Goal: Transaction & Acquisition: Purchase product/service

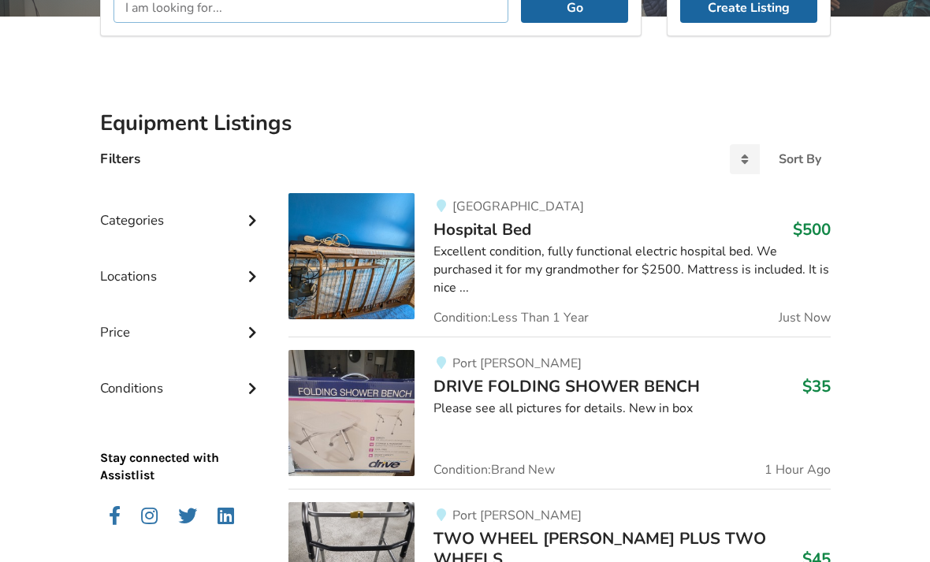
scroll to position [263, 0]
click at [560, 250] on div "Excellent condition, fully functional electric hospital bed. We purchased it fo…" at bounding box center [631, 270] width 396 height 54
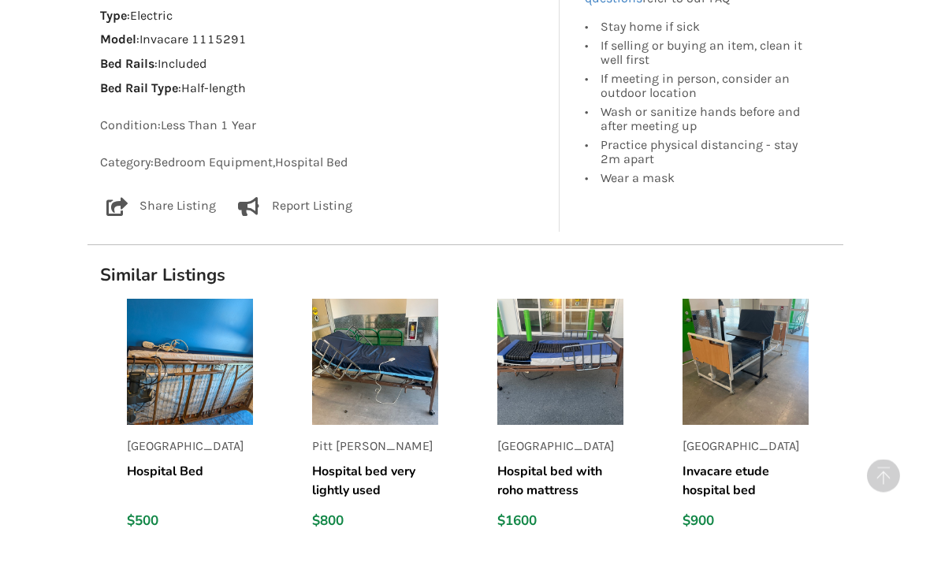
scroll to position [960, 0]
click at [392, 463] on h5 "Hospital bed very lightly used" at bounding box center [375, 481] width 126 height 38
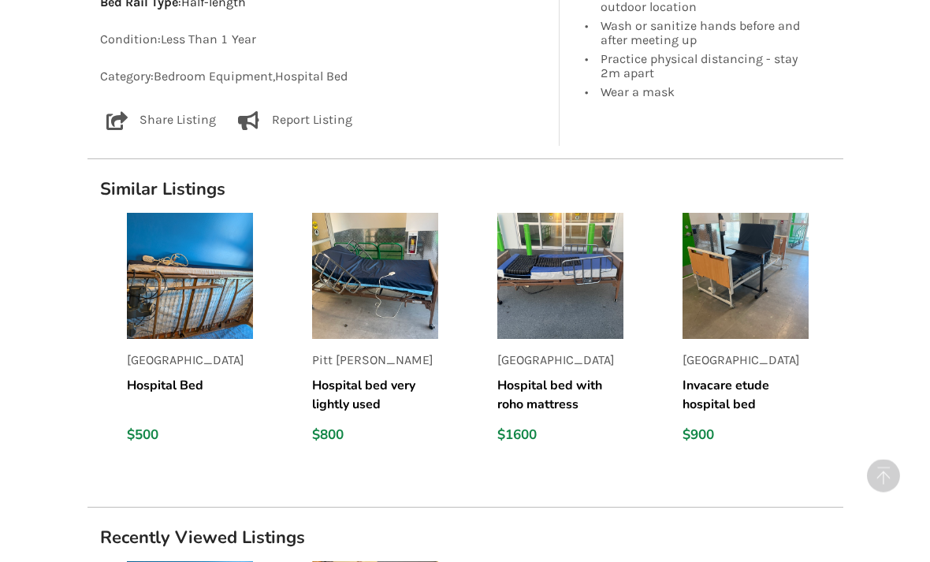
scroll to position [1039, 0]
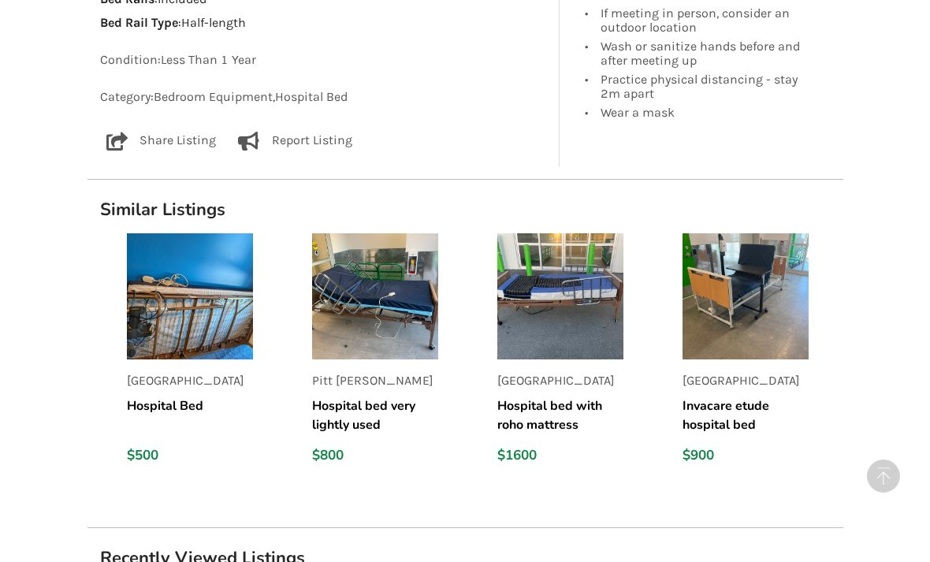
click at [196, 347] on img at bounding box center [190, 296] width 126 height 126
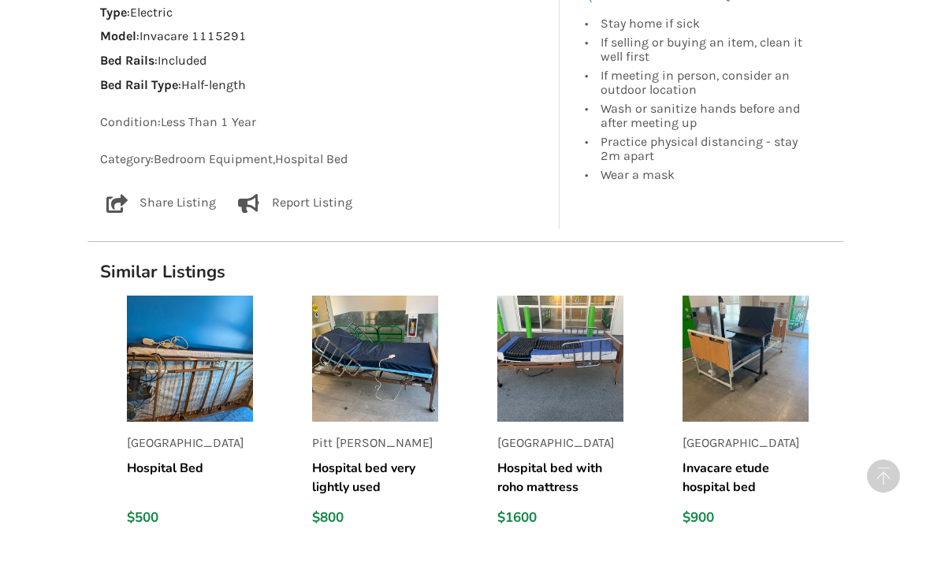
scroll to position [961, 0]
click at [216, 392] on img at bounding box center [190, 360] width 126 height 126
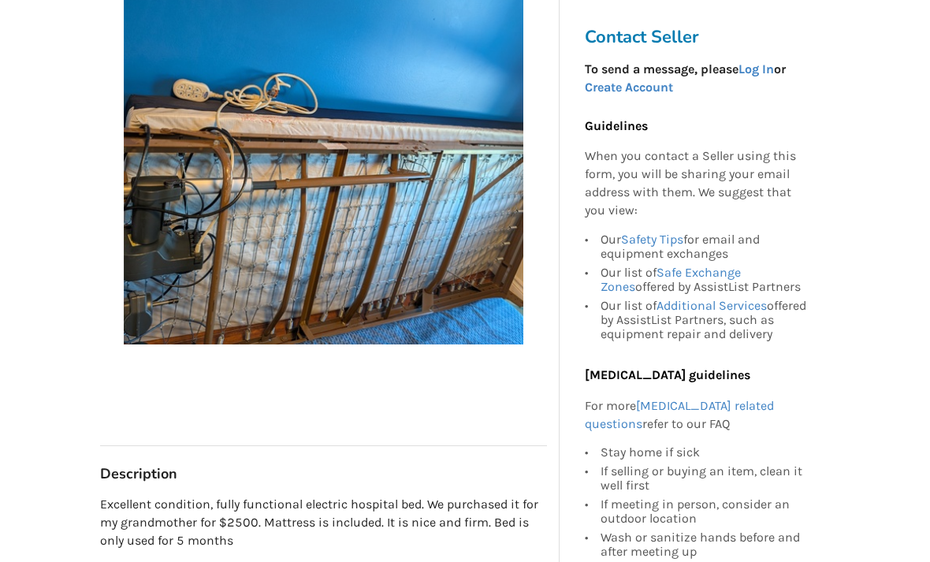
scroll to position [340, 0]
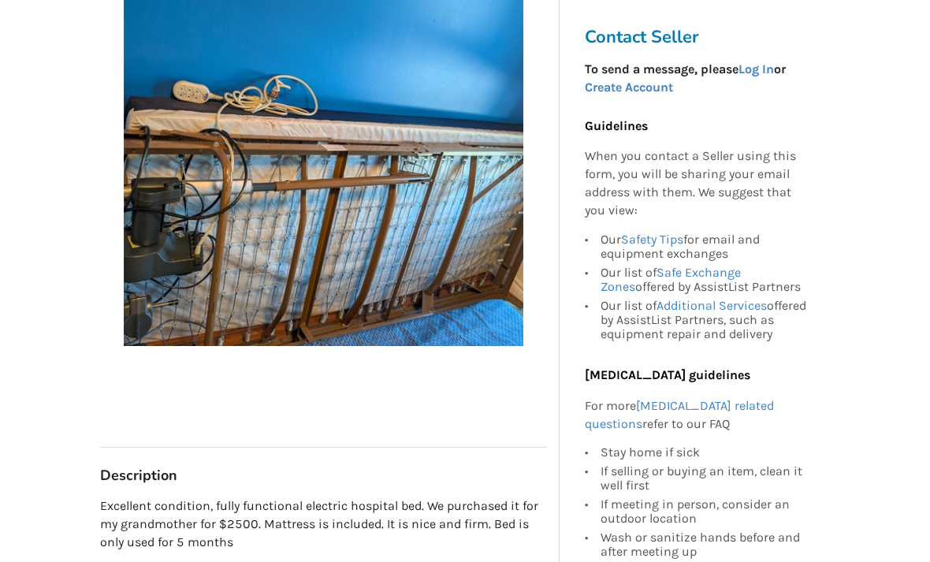
click at [653, 235] on link "Safety Tips" at bounding box center [652, 239] width 62 height 15
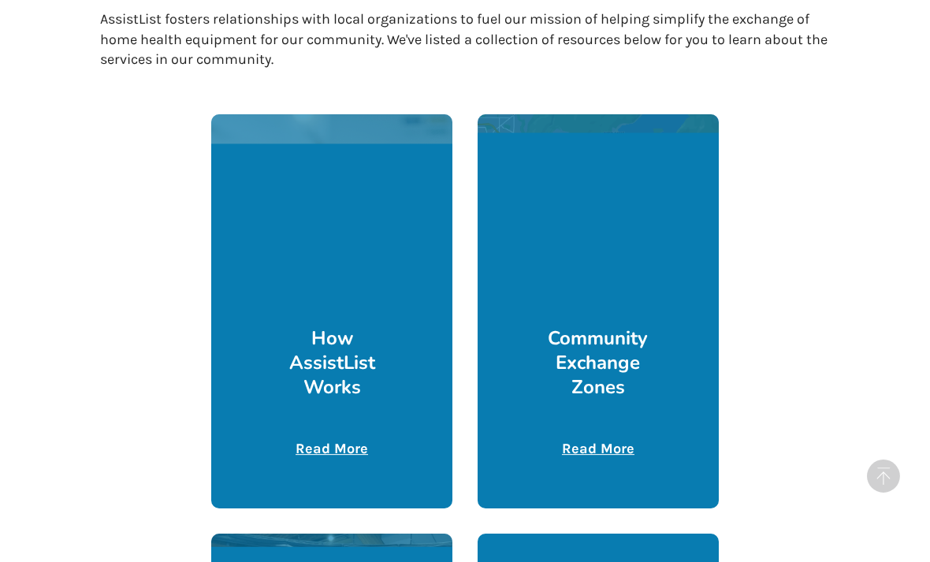
scroll to position [2593, 0]
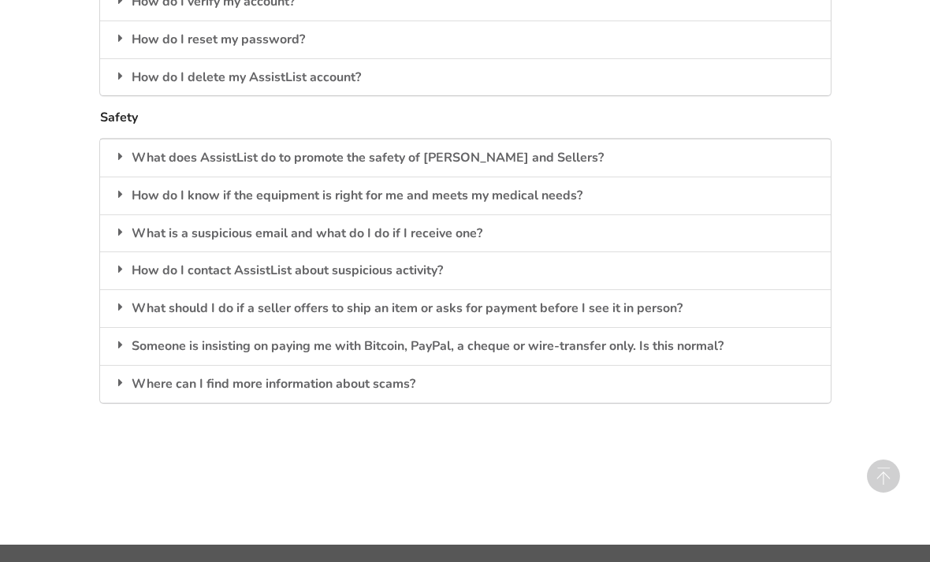
click at [528, 177] on div "How do I know if the equipment is right for me and meets my medical needs?" at bounding box center [465, 196] width 730 height 38
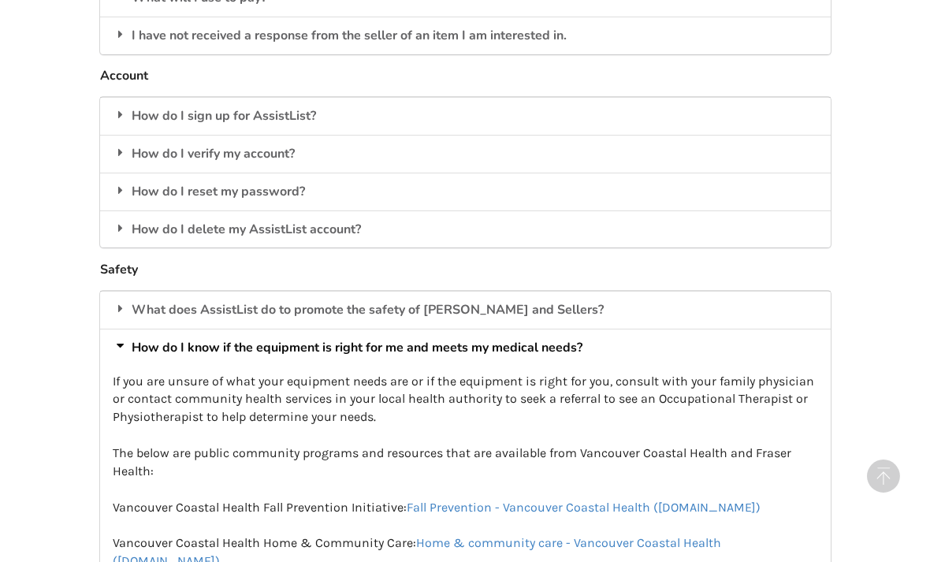
scroll to position [2439, 0]
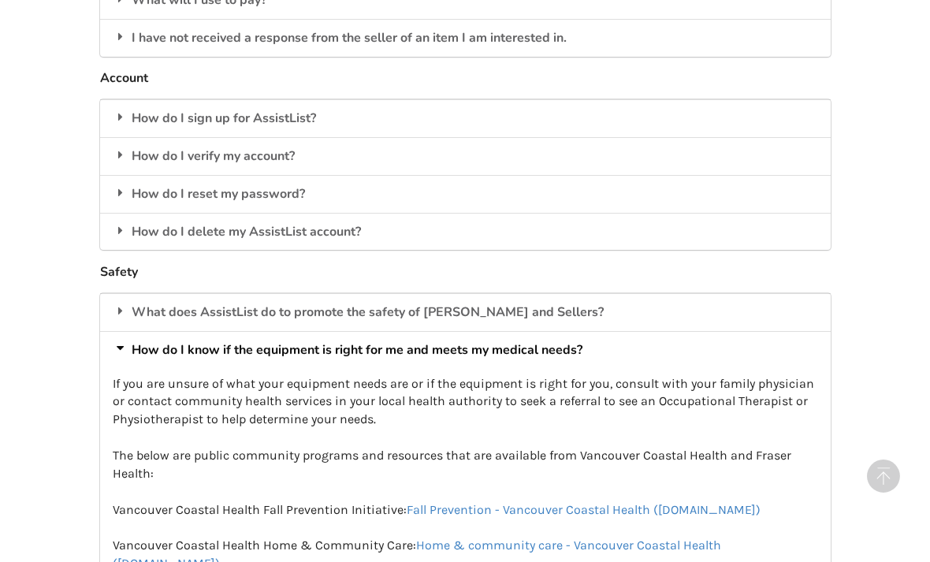
click at [531, 293] on div "What does AssistList do to promote the safety of Buyers and Sellers?" at bounding box center [465, 312] width 730 height 38
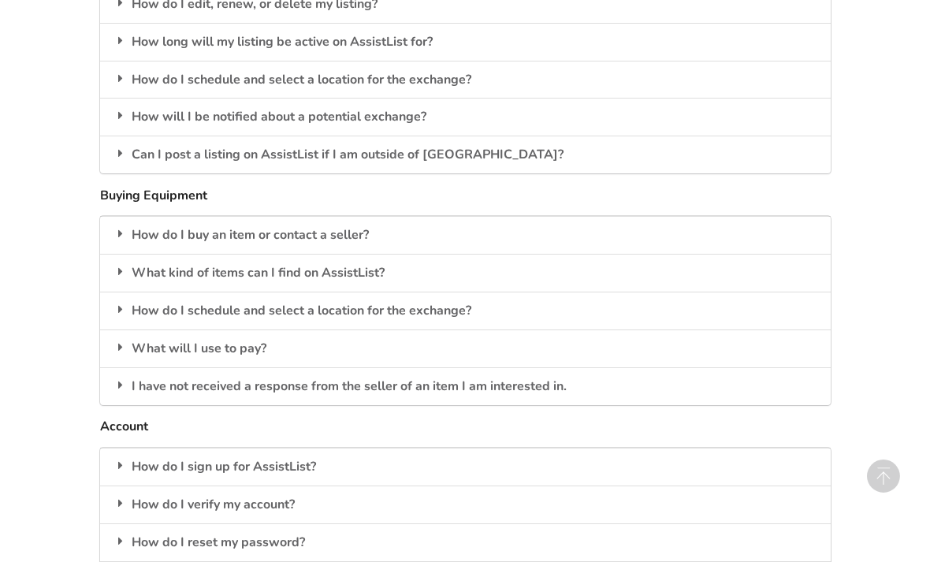
scroll to position [2089, 0]
click at [354, 217] on div "How do I buy an item or contact a seller?" at bounding box center [465, 236] width 730 height 38
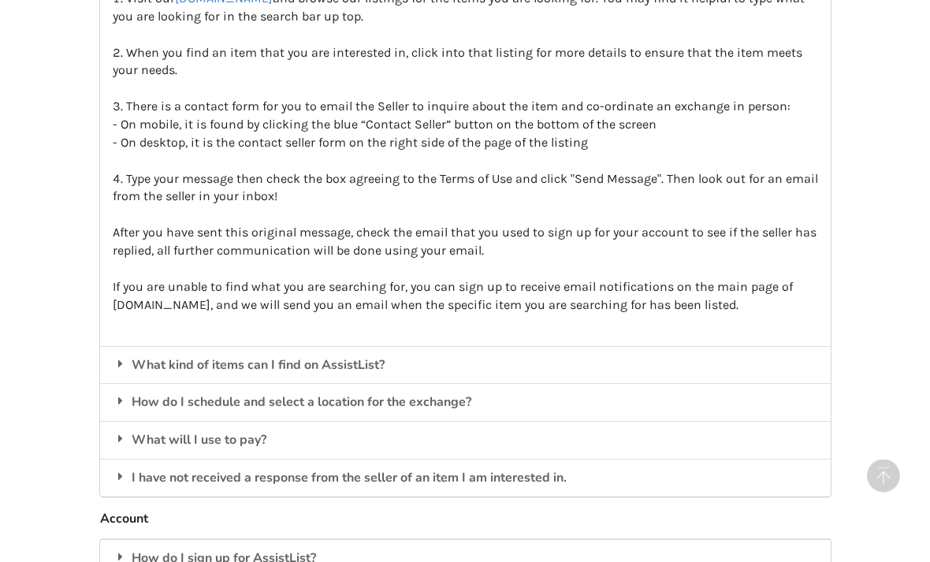
scroll to position [2398, 0]
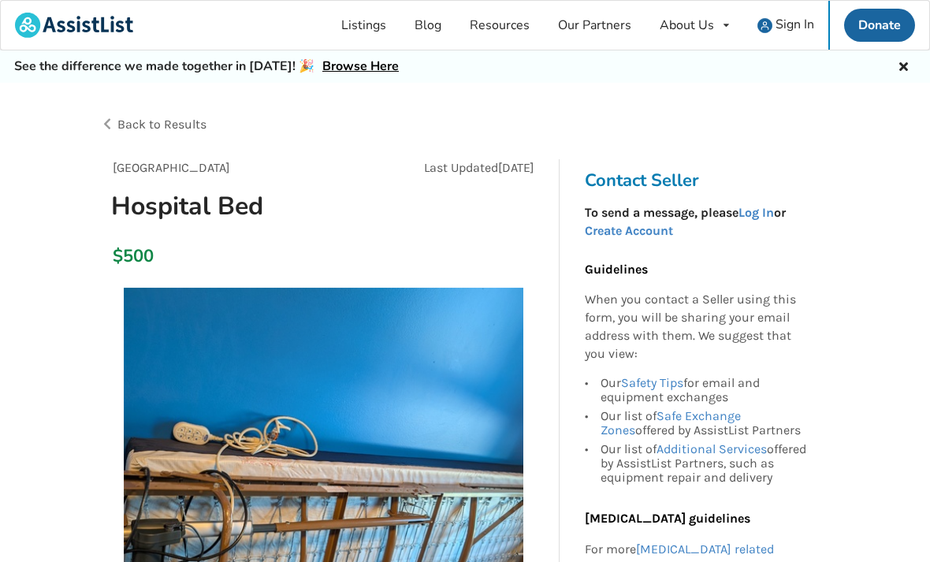
click at [100, 128] on div "Back to Results" at bounding box center [283, 124] width 366 height 44
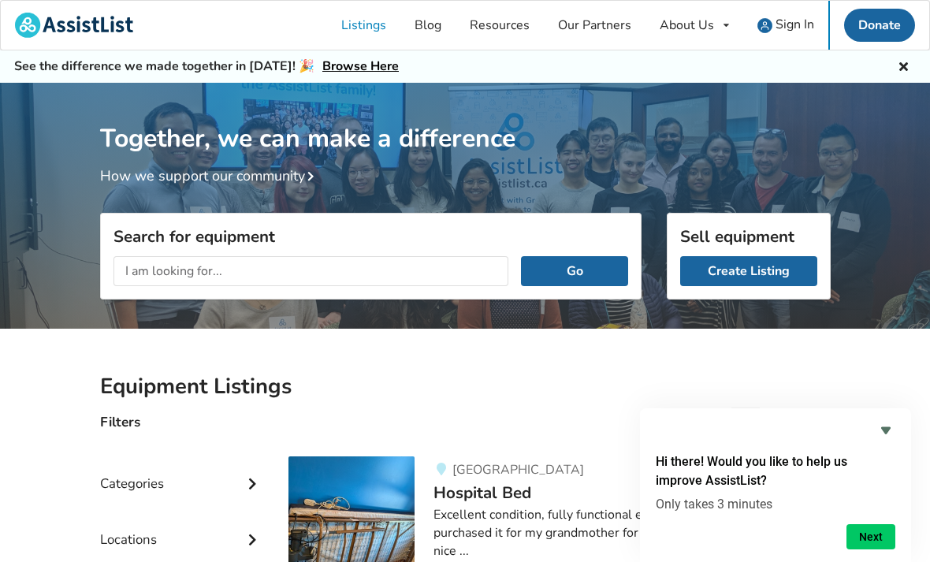
click at [151, 266] on input "text" at bounding box center [311, 271] width 396 height 30
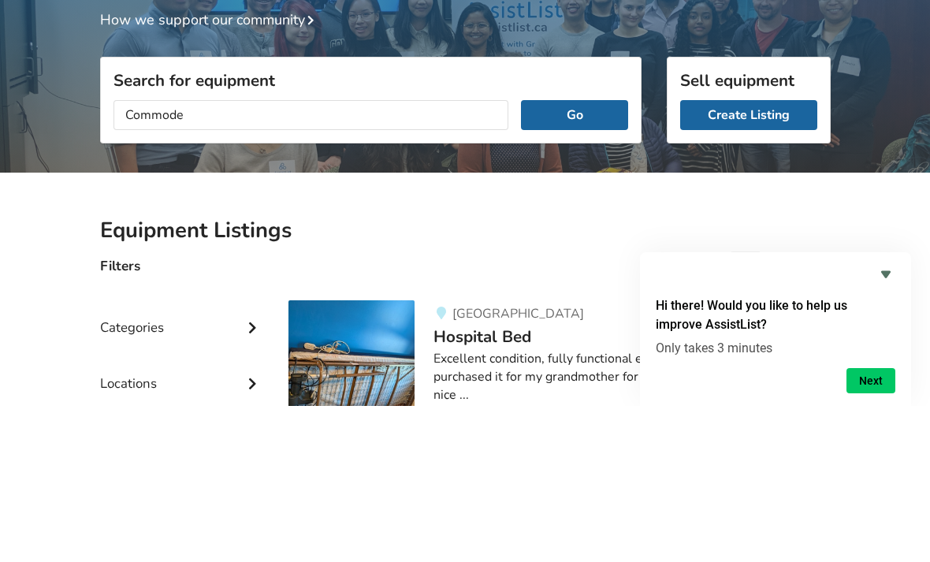
click at [606, 256] on button "Go" at bounding box center [574, 271] width 106 height 30
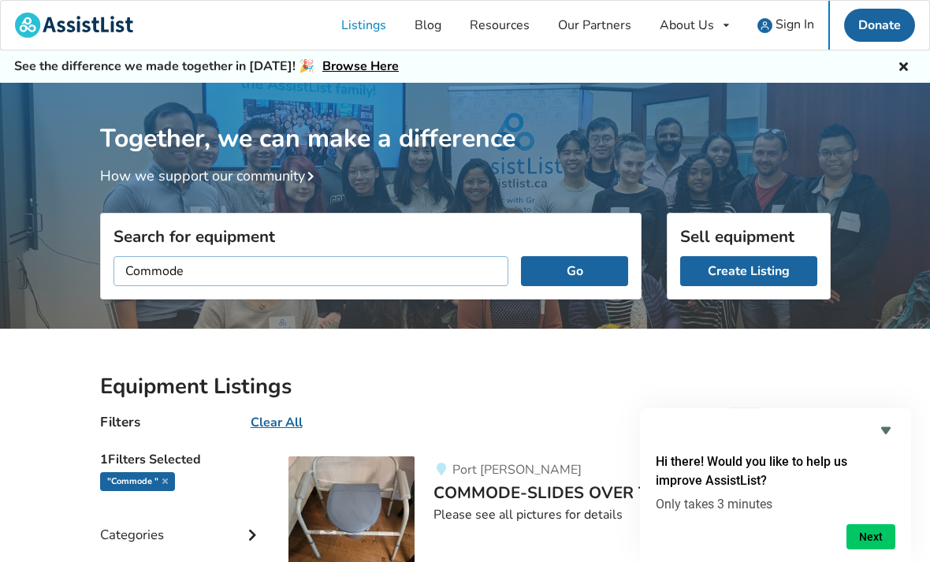
click at [299, 271] on input "Commode" at bounding box center [311, 271] width 396 height 30
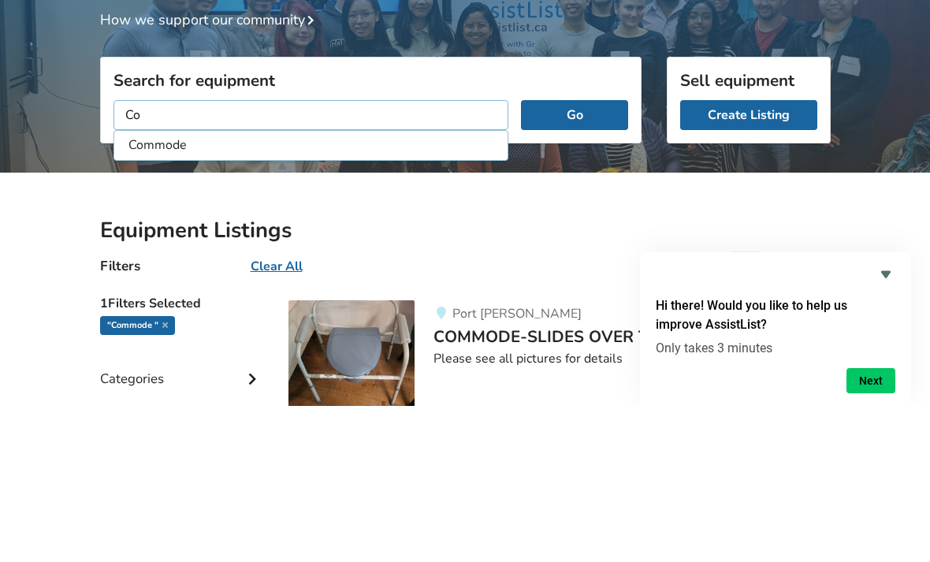
type input "C"
click at [574, 256] on button "Go" at bounding box center [574, 271] width 106 height 30
click at [203, 288] on li "Hospital Bed" at bounding box center [311, 301] width 388 height 26
type input "Hospital Bed"
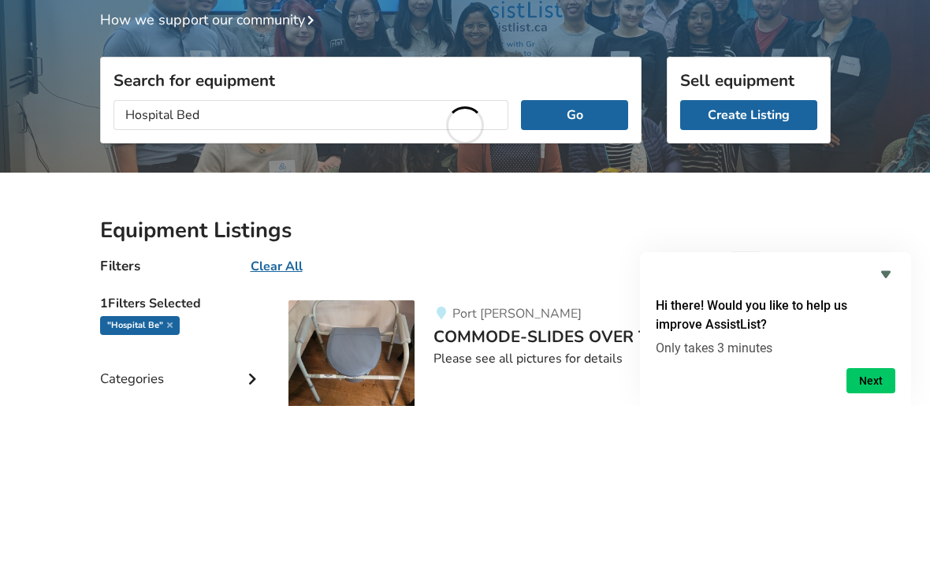
scroll to position [156, 0]
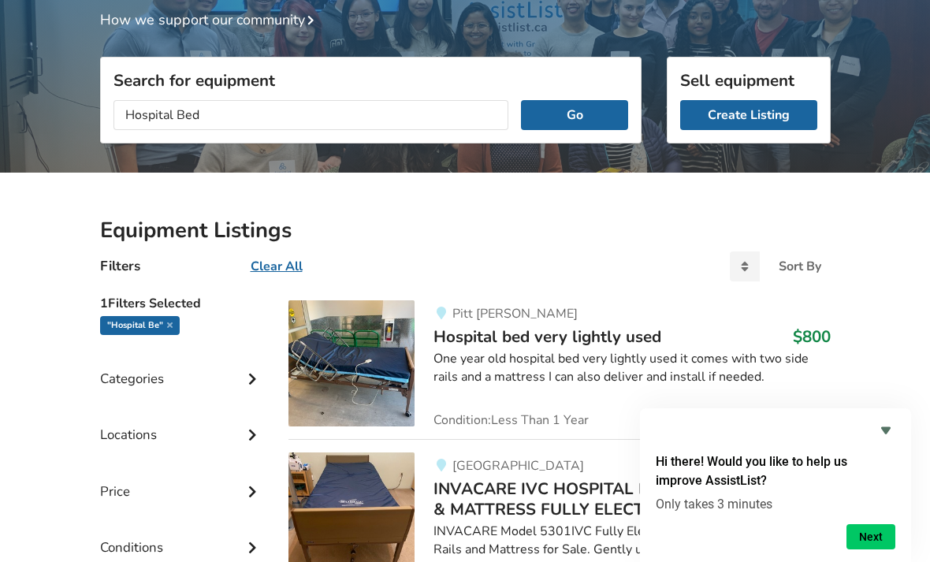
click at [586, 128] on button "Go" at bounding box center [574, 115] width 106 height 30
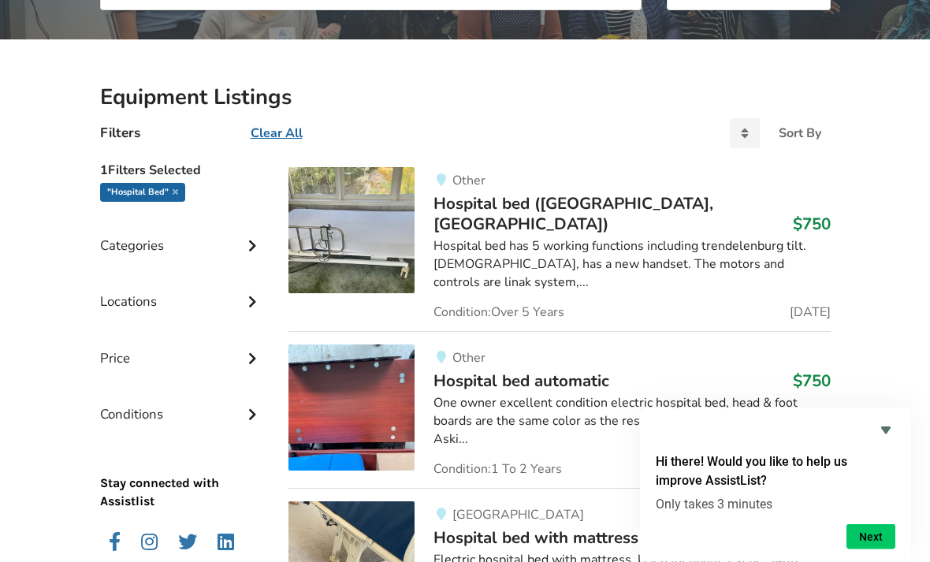
scroll to position [291, 0]
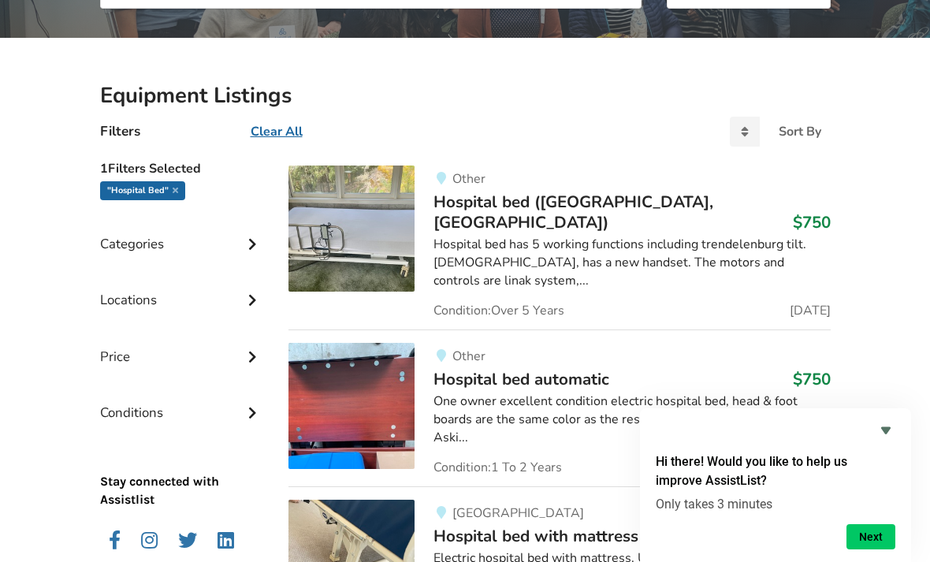
click at [373, 390] on img at bounding box center [351, 406] width 126 height 126
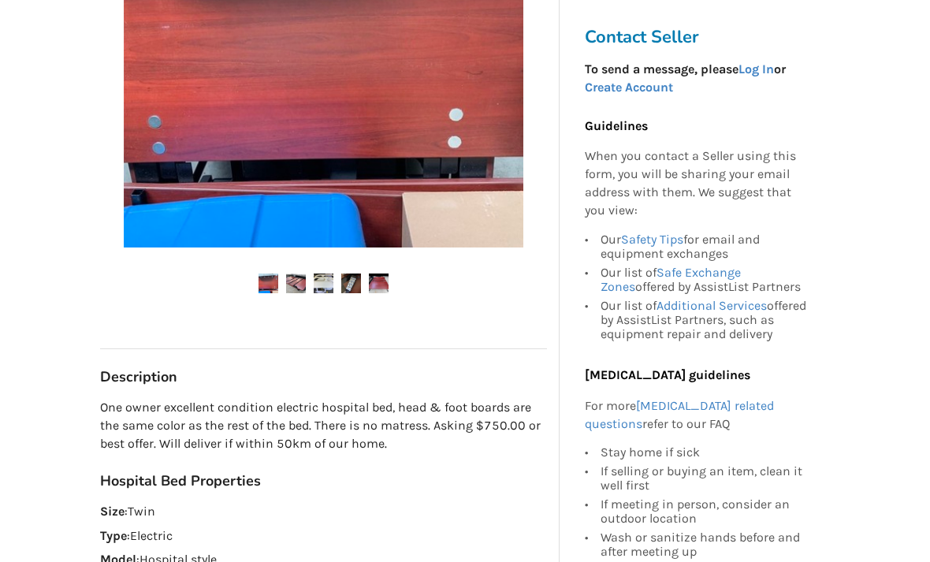
scroll to position [439, 0]
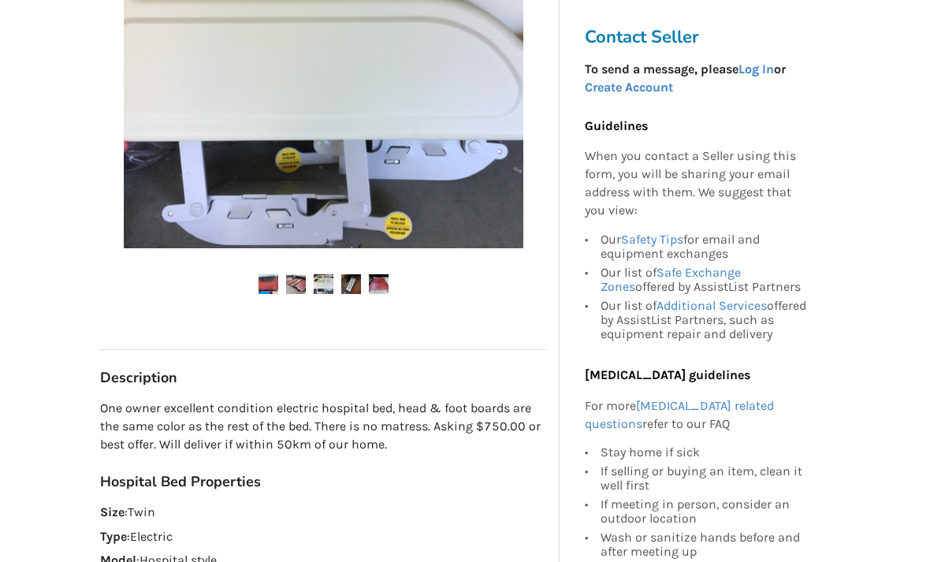
click at [466, 201] on img at bounding box center [323, 48] width 399 height 399
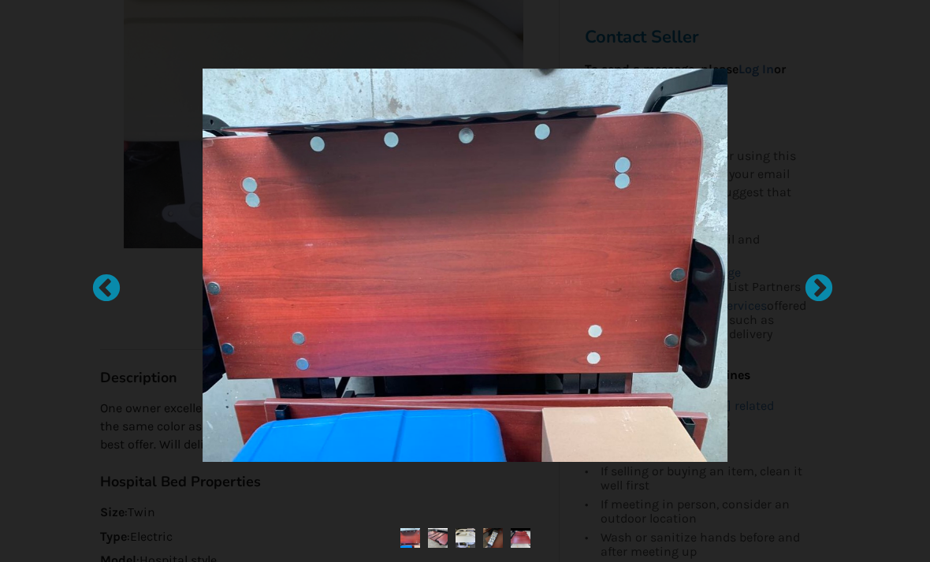
click at [819, 289] on div at bounding box center [811, 281] width 16 height 16
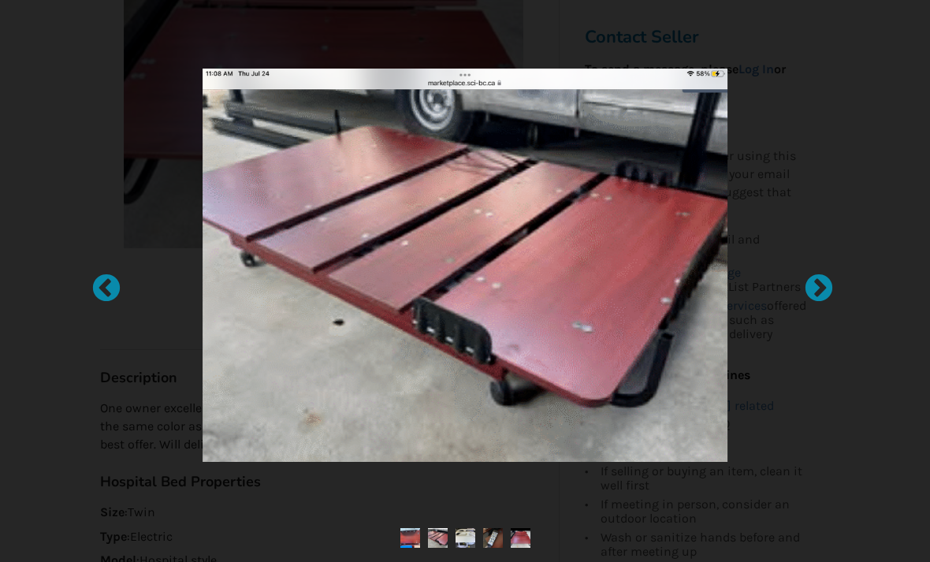
click at [819, 289] on div at bounding box center [811, 281] width 16 height 16
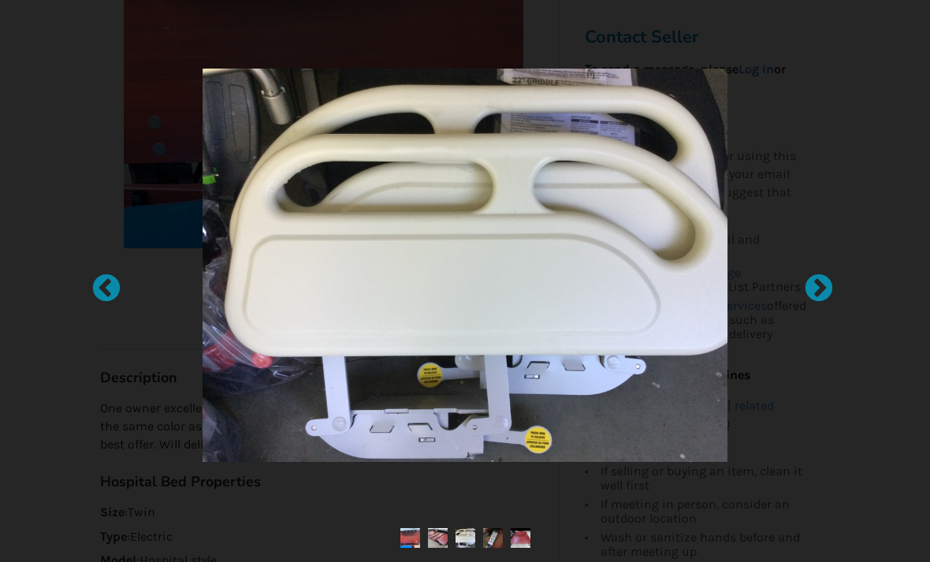
click at [819, 289] on div at bounding box center [811, 281] width 16 height 16
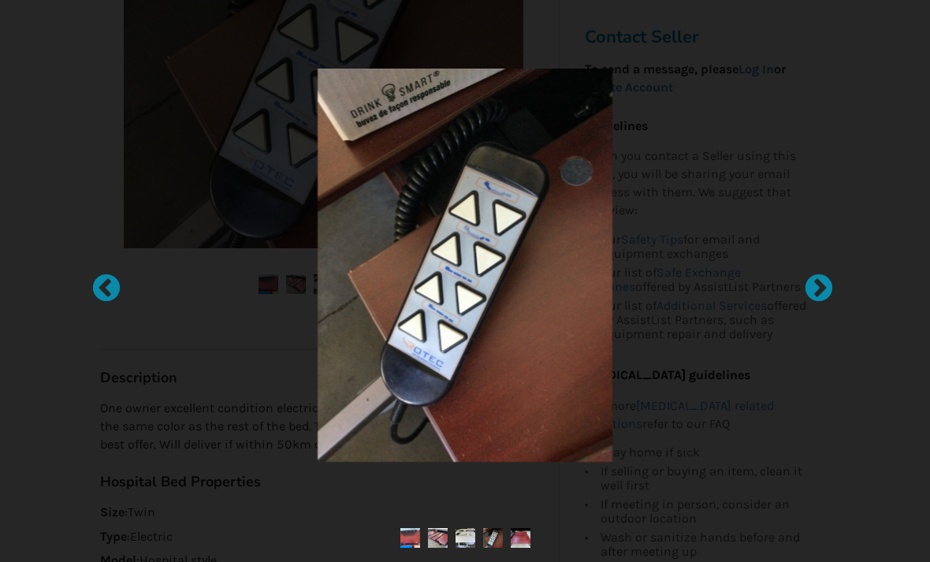
click at [819, 289] on div at bounding box center [811, 281] width 16 height 16
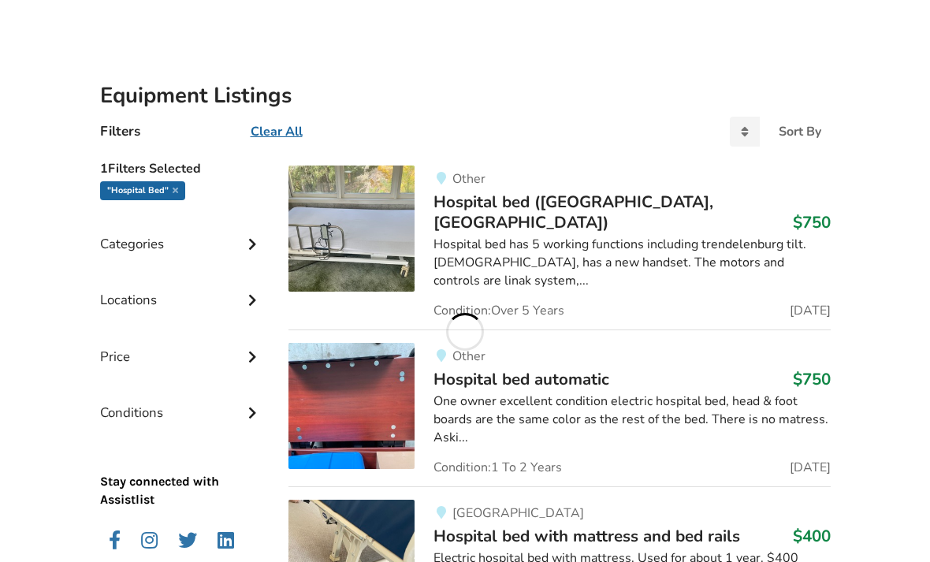
scroll to position [291, 0]
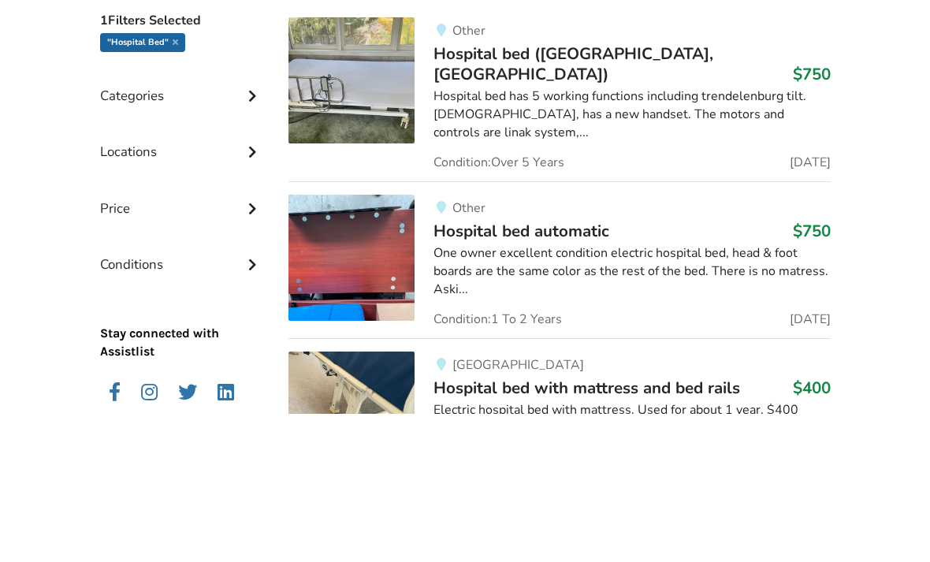
click at [540, 525] on span "Hospital bed with mattress and bed rails" at bounding box center [586, 536] width 307 height 22
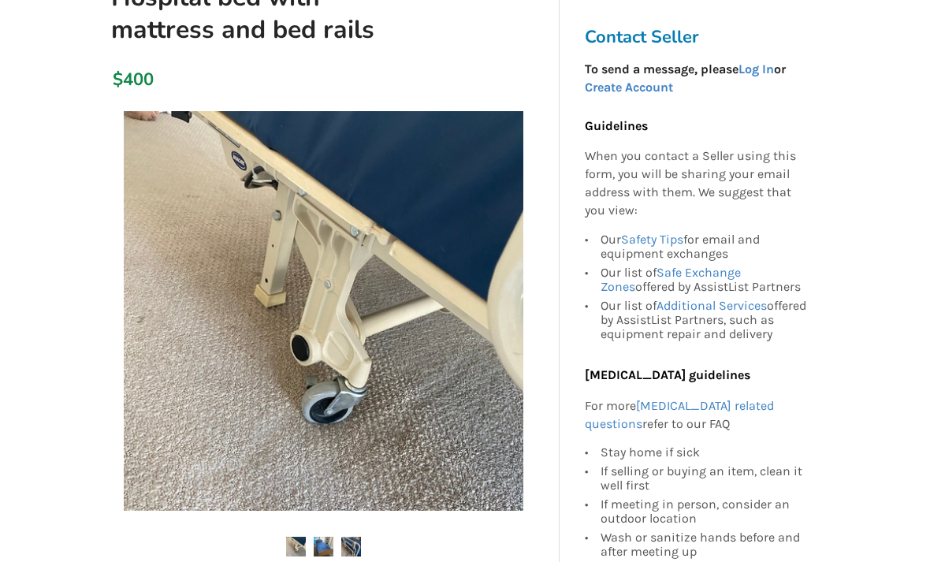
scroll to position [210, 0]
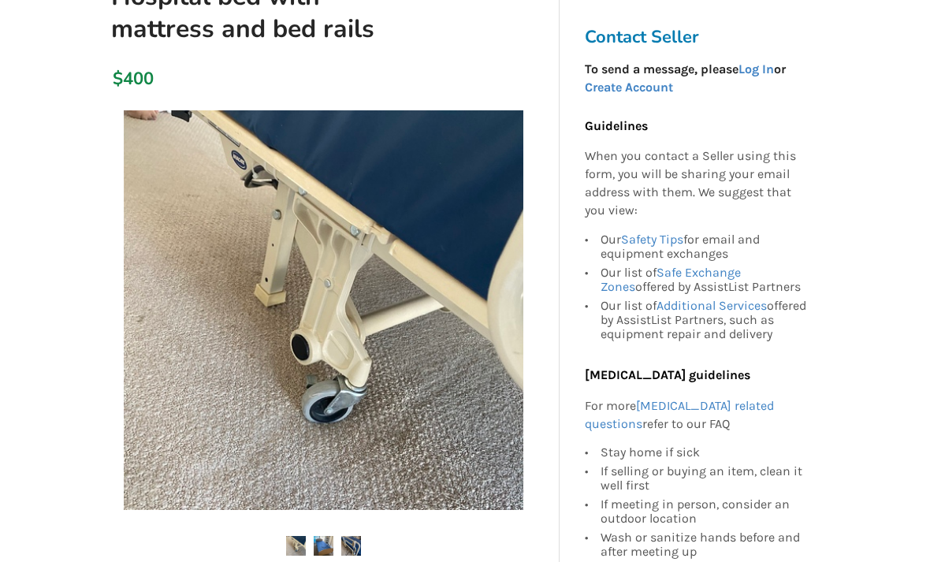
click at [465, 425] on img at bounding box center [323, 309] width 399 height 399
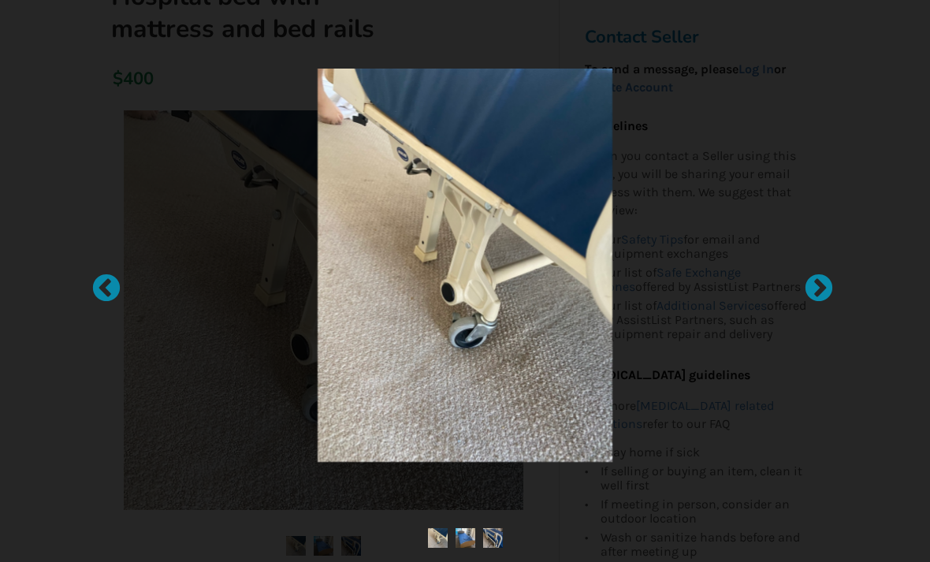
click at [474, 548] on img at bounding box center [465, 538] width 20 height 20
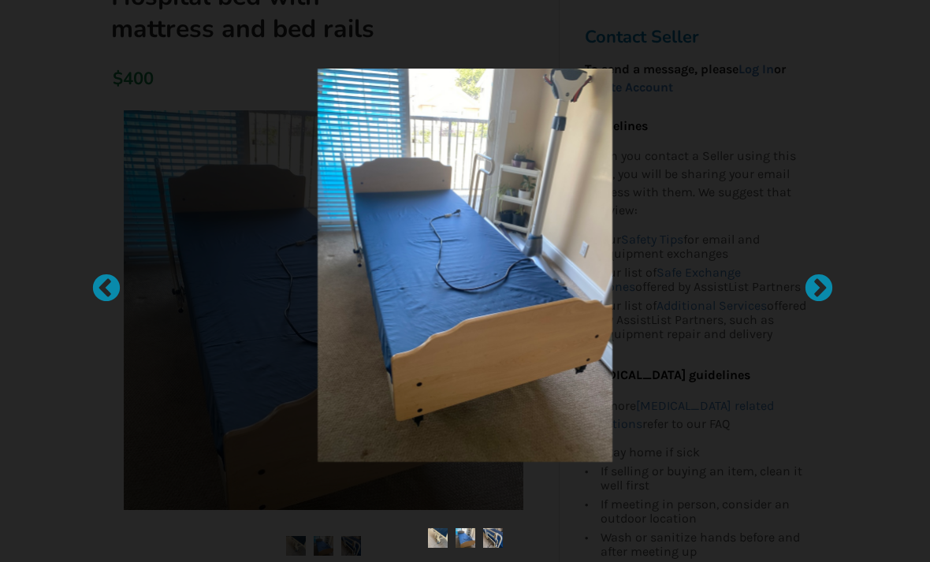
click at [500, 548] on img at bounding box center [493, 538] width 20 height 20
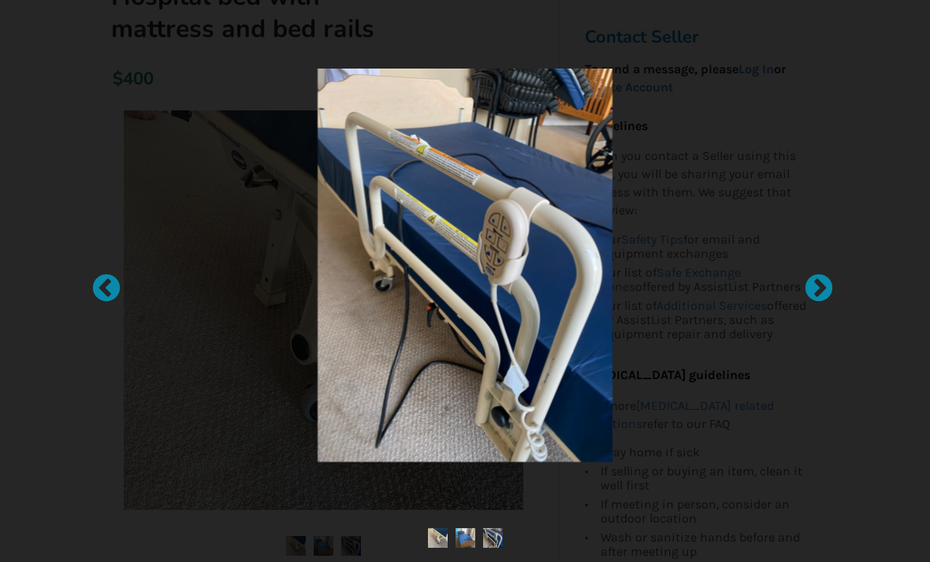
click at [682, 452] on div at bounding box center [465, 265] width 585 height 393
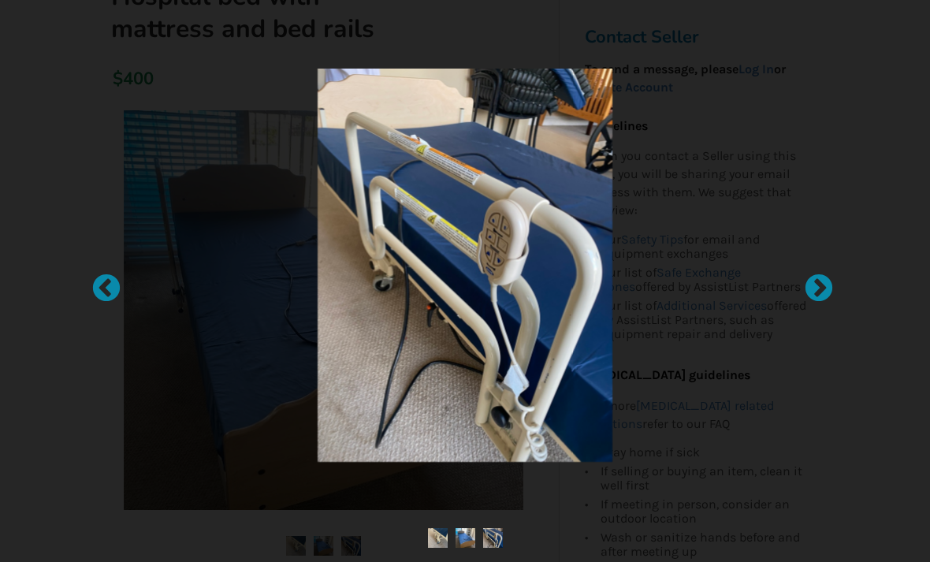
click at [181, 171] on div at bounding box center [465, 265] width 585 height 393
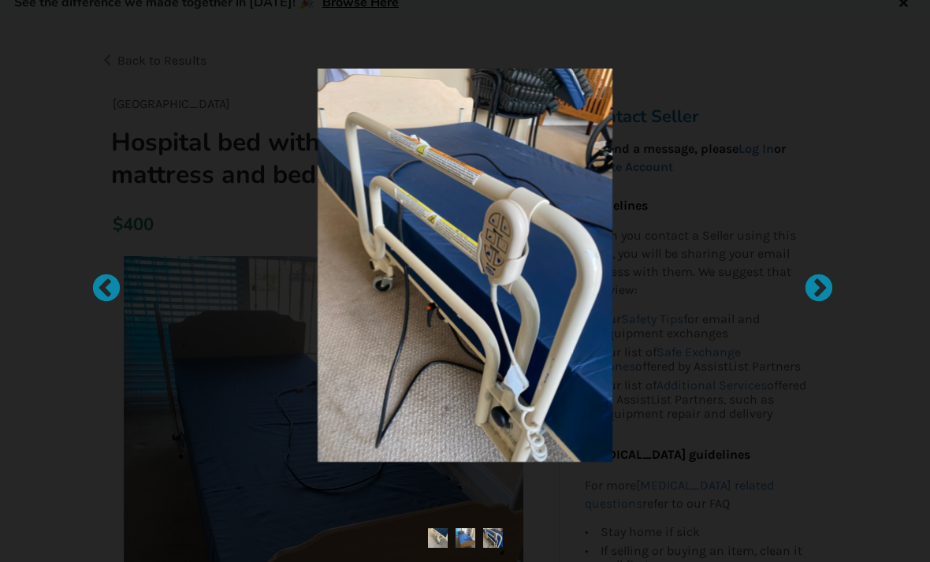
scroll to position [0, 0]
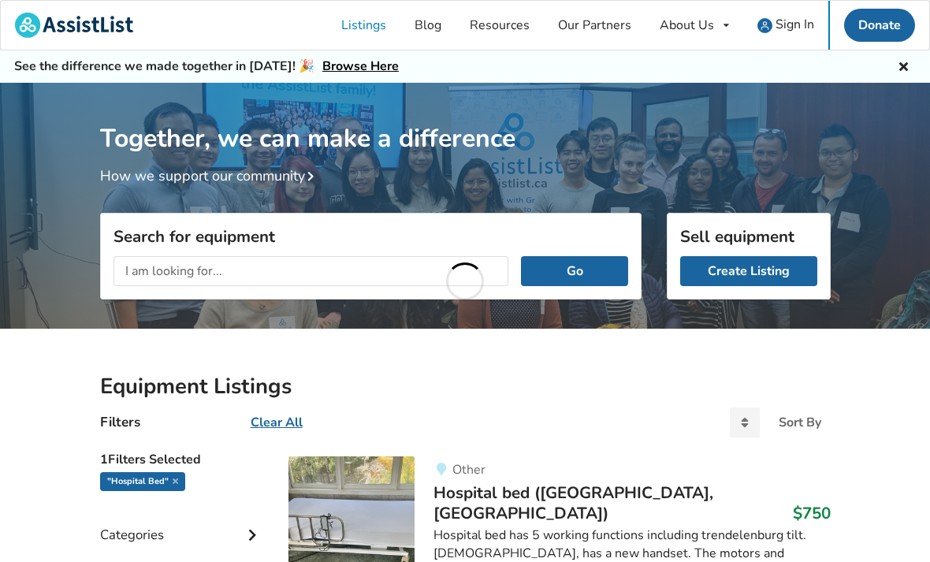
scroll to position [439, 0]
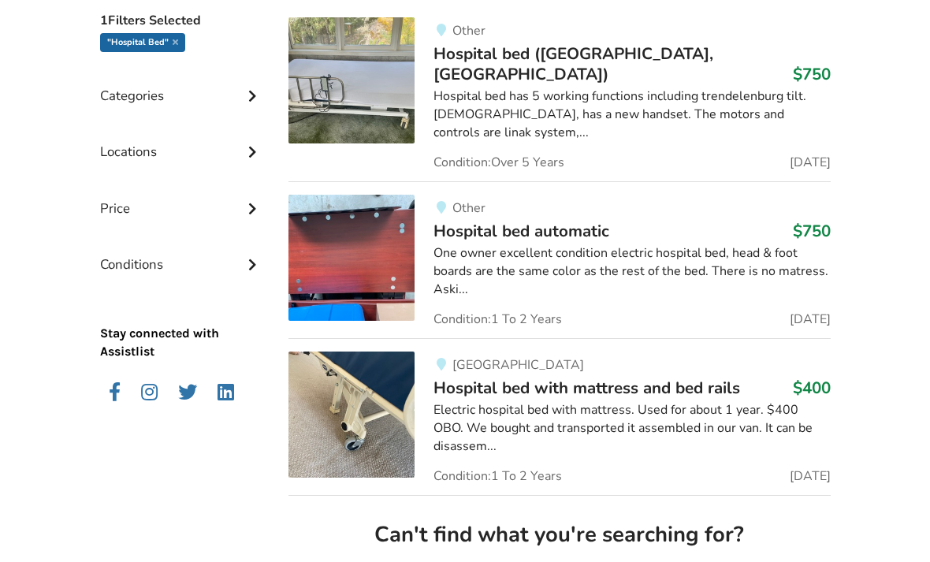
click at [598, 401] on div "Electric hospital bed with mattress. Used for about 1 year. $400 OBO. We bought…" at bounding box center [631, 428] width 396 height 54
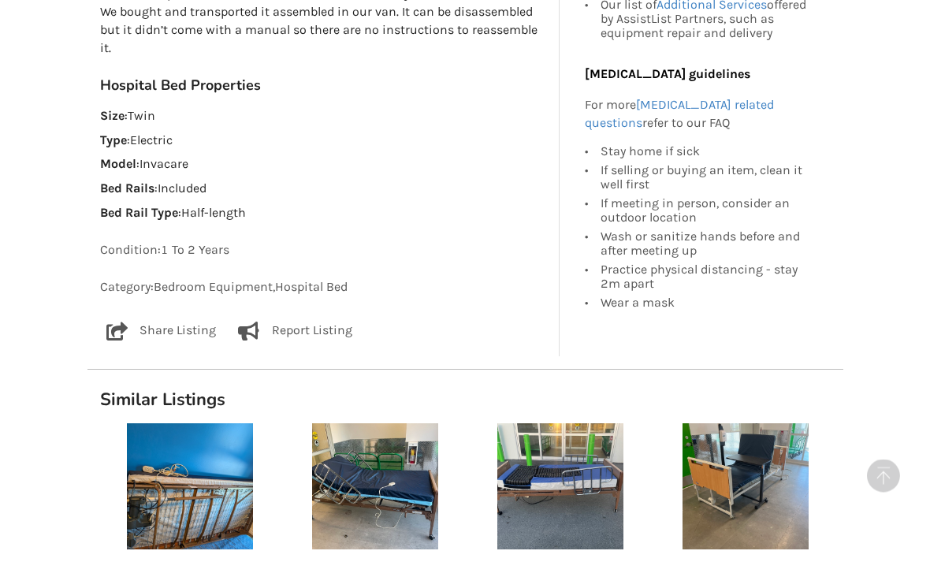
scroll to position [878, 0]
